Goal: Information Seeking & Learning: Learn about a topic

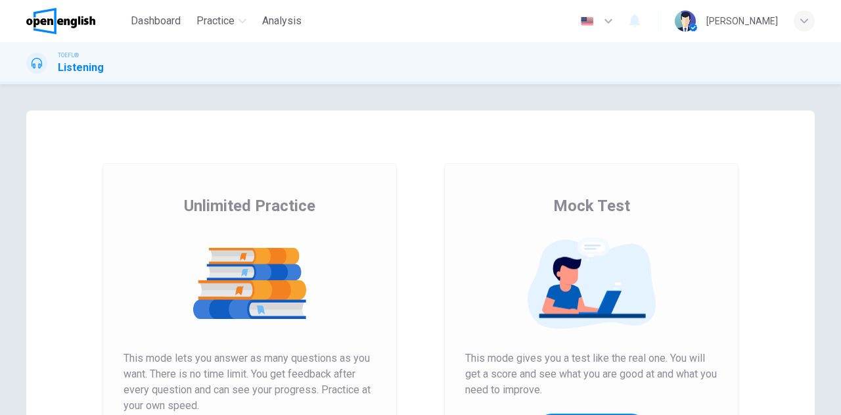
scroll to position [221, 0]
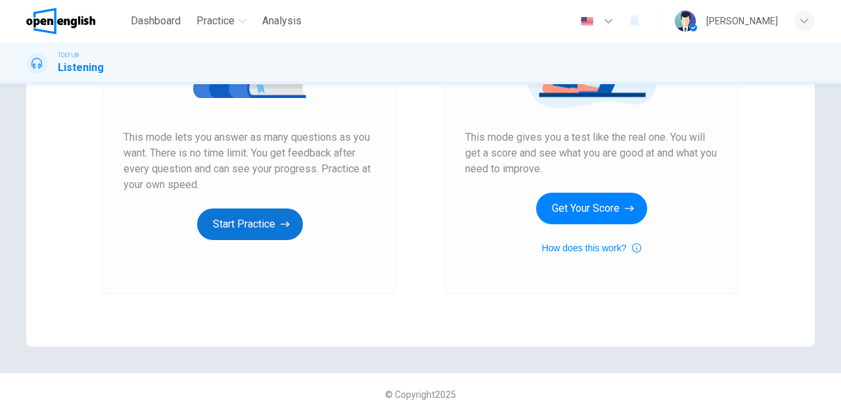
click at [248, 221] on button "Start Practice" at bounding box center [250, 224] width 106 height 32
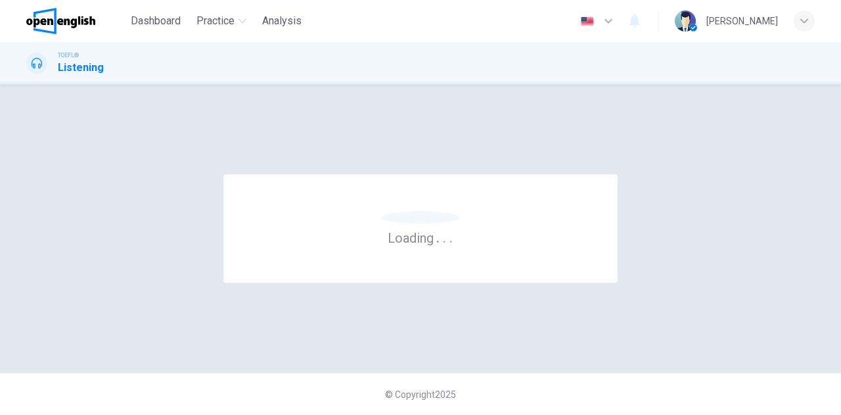
scroll to position [0, 0]
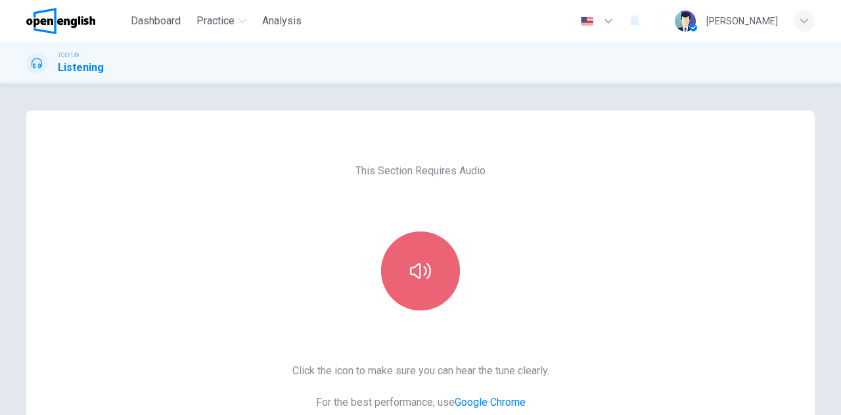
click at [403, 248] on button "button" at bounding box center [420, 270] width 79 height 79
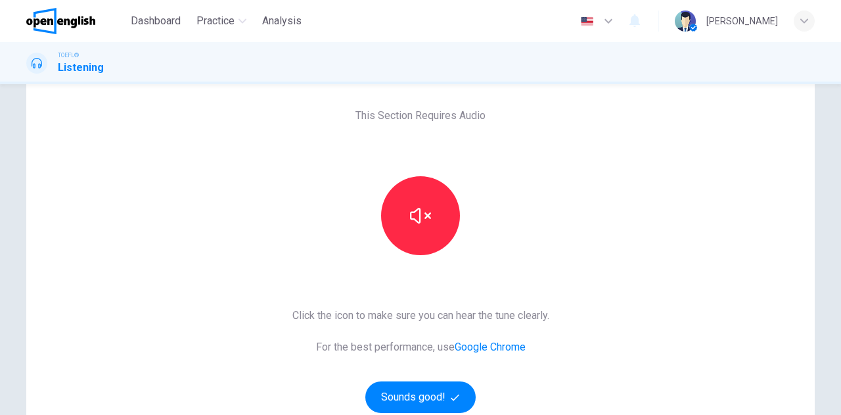
scroll to position [131, 0]
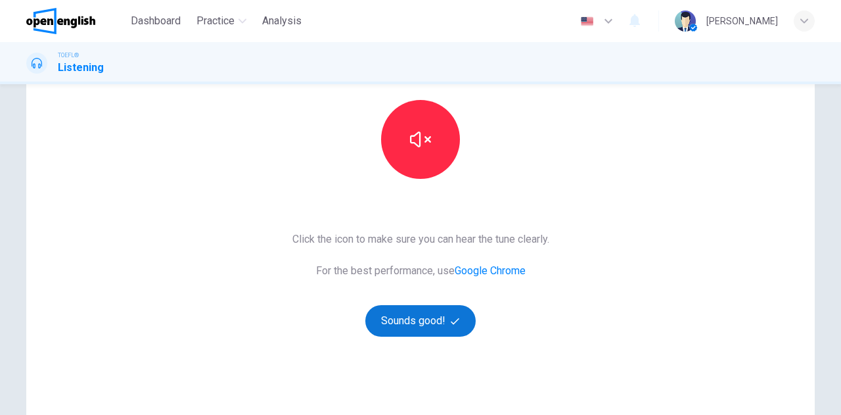
click at [413, 323] on button "Sounds good!" at bounding box center [420, 321] width 110 height 32
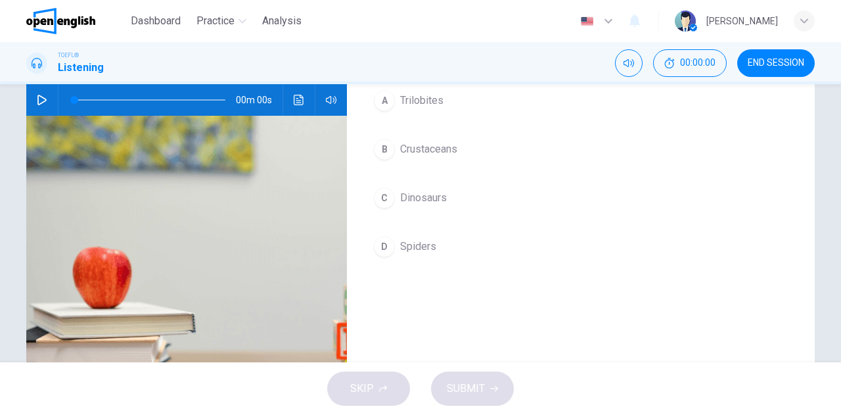
click at [39, 99] on icon "button" at bounding box center [42, 100] width 11 height 11
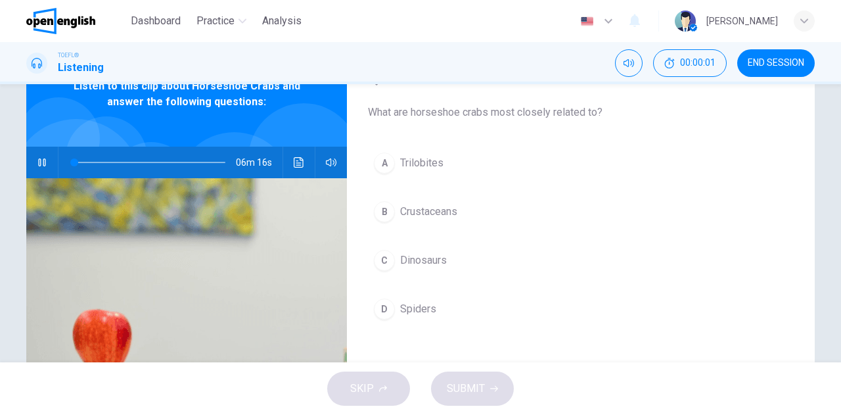
scroll to position [0, 0]
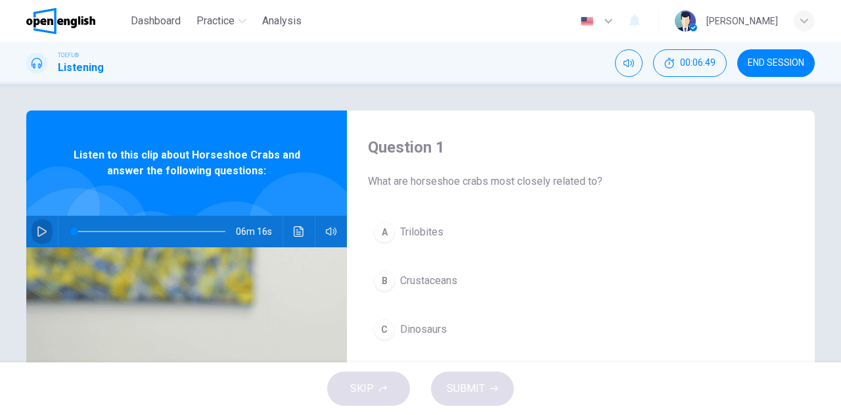
click at [37, 227] on icon "button" at bounding box center [41, 231] width 9 height 11
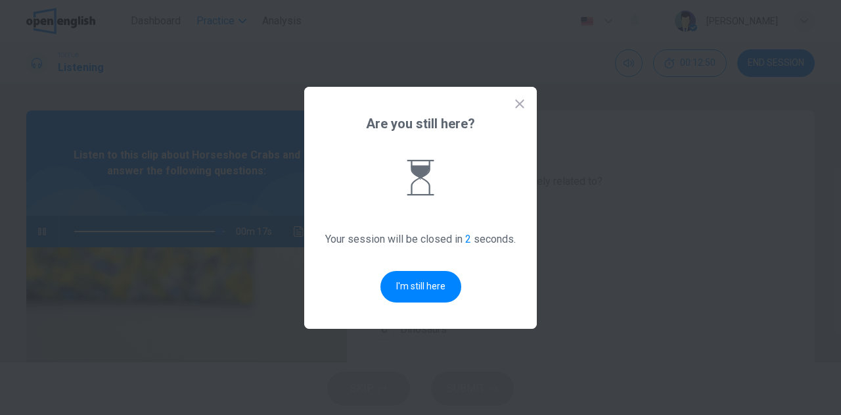
type input "**"
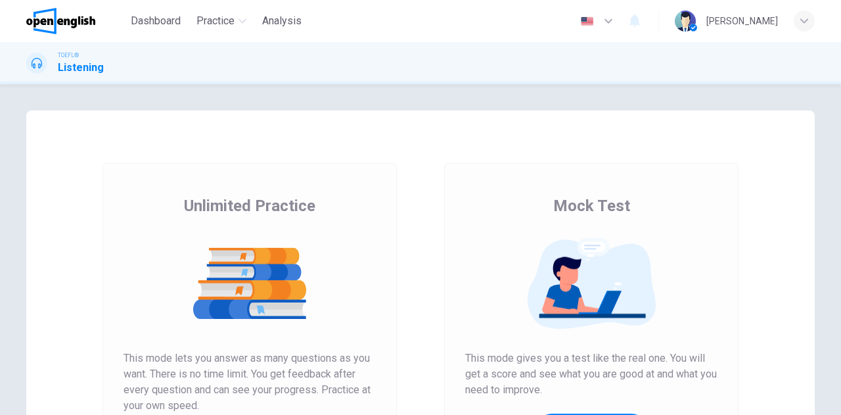
scroll to position [197, 0]
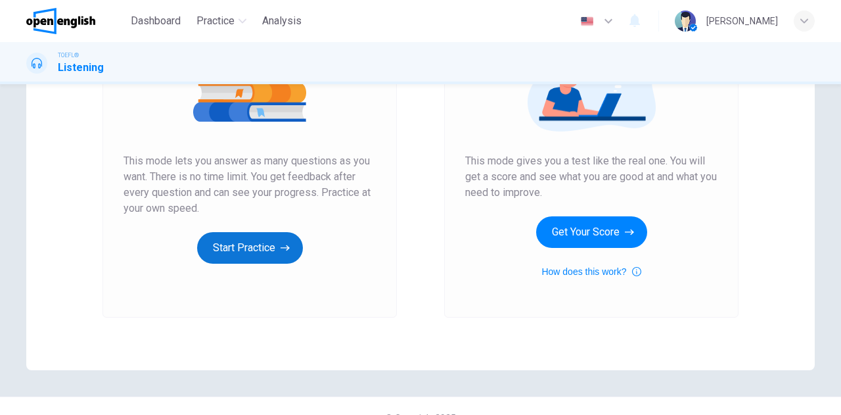
click at [235, 255] on button "Start Practice" at bounding box center [250, 248] width 106 height 32
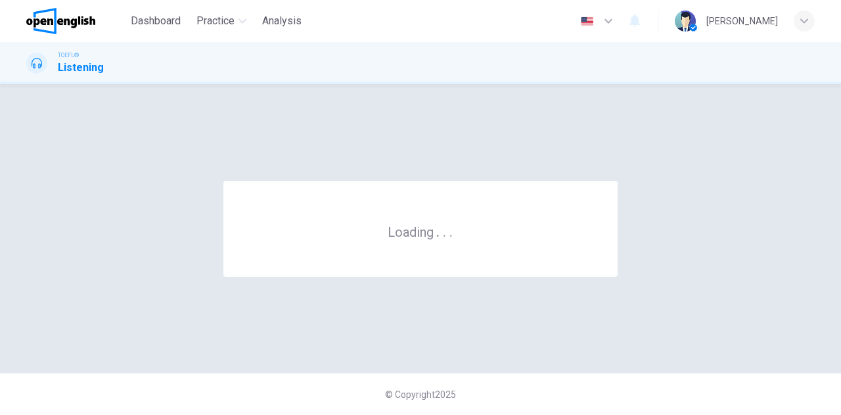
scroll to position [0, 0]
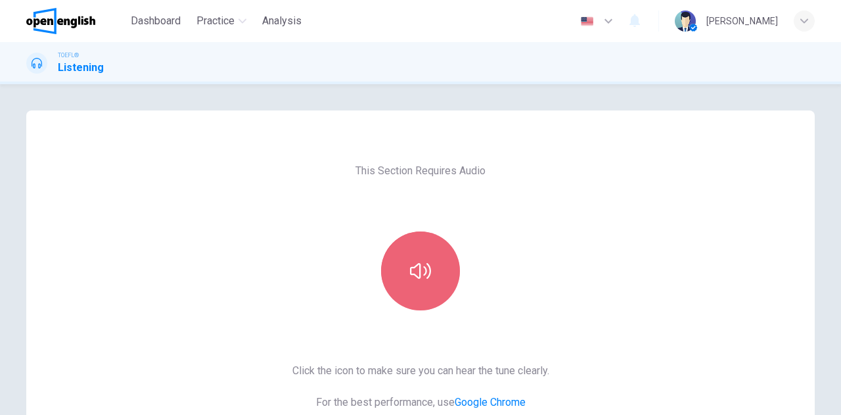
click at [420, 260] on icon "button" at bounding box center [420, 270] width 21 height 21
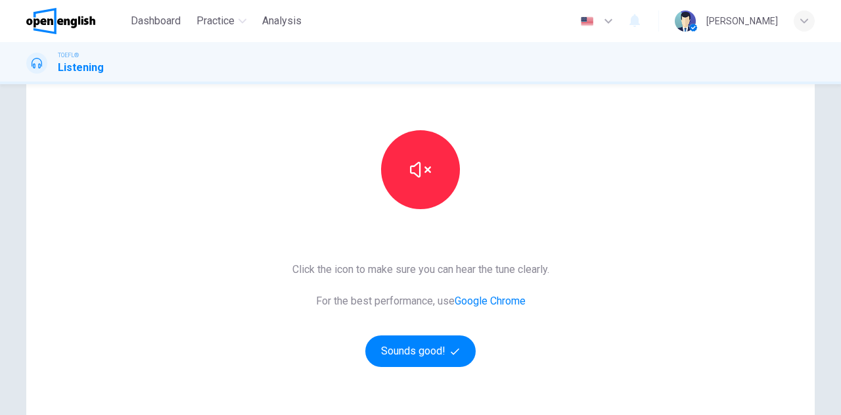
scroll to position [197, 0]
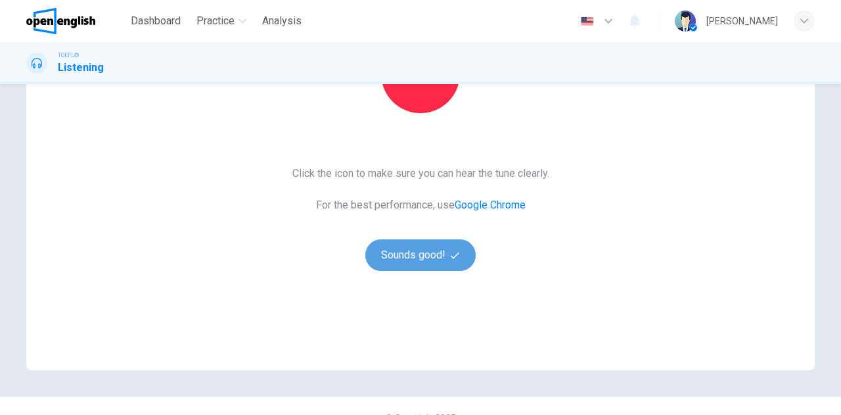
click at [428, 266] on button "Sounds good!" at bounding box center [420, 255] width 110 height 32
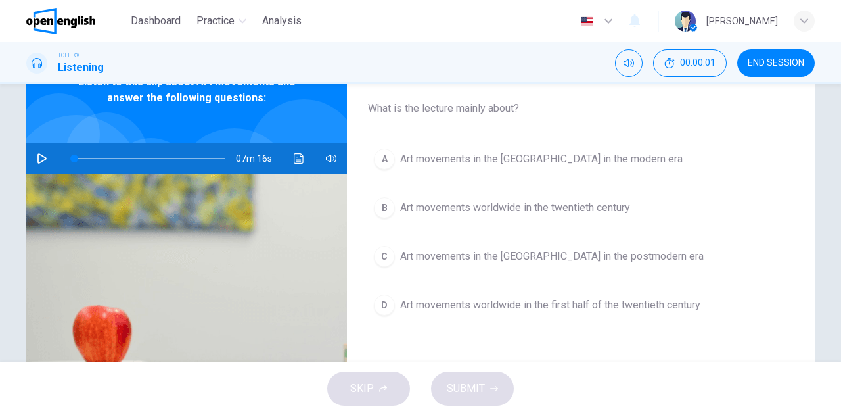
scroll to position [0, 0]
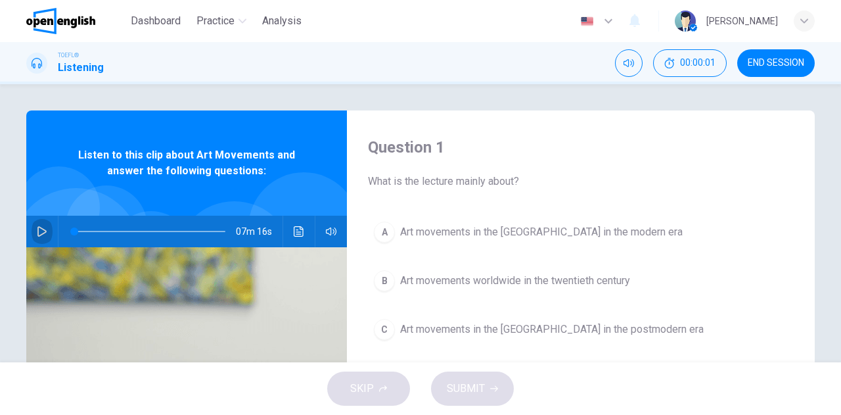
click at [33, 231] on button "button" at bounding box center [42, 231] width 21 height 32
type input "*"
